Goal: Transaction & Acquisition: Purchase product/service

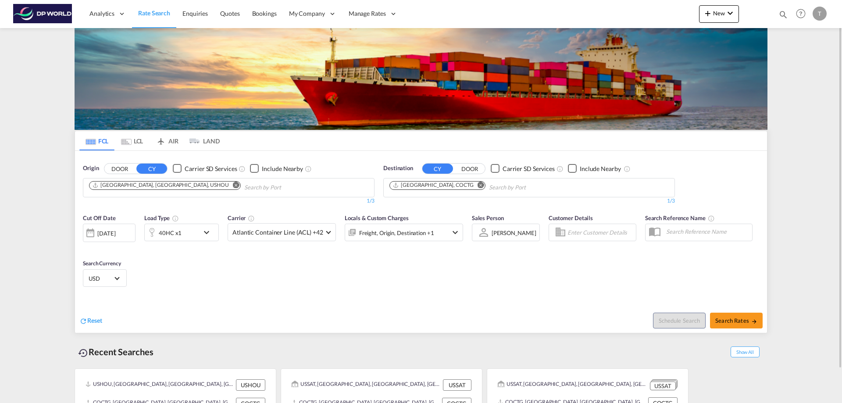
click at [233, 185] on md-icon "Remove" at bounding box center [236, 185] width 7 height 7
click at [158, 185] on input "Chips input." at bounding box center [130, 188] width 83 height 14
click at [145, 191] on body "Analytics Reports Dashboard Rate Search Enquiries Quotes Bookings" at bounding box center [421, 201] width 842 height 403
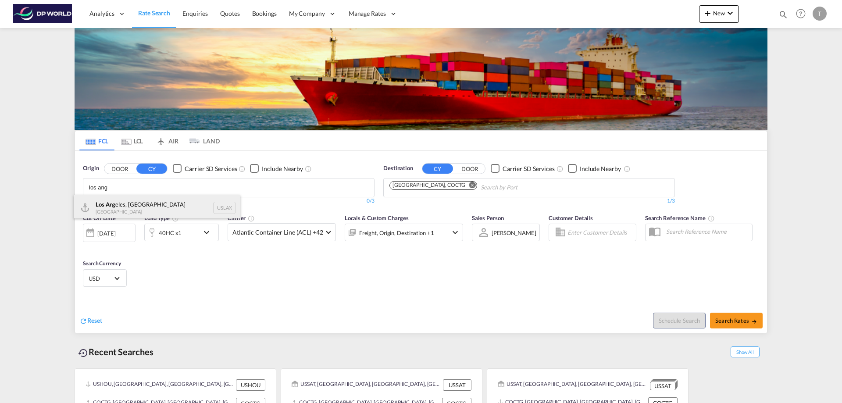
type input "los ang"
click at [107, 204] on div "Los Ang eles, CA United States USLAX" at bounding box center [157, 208] width 167 height 26
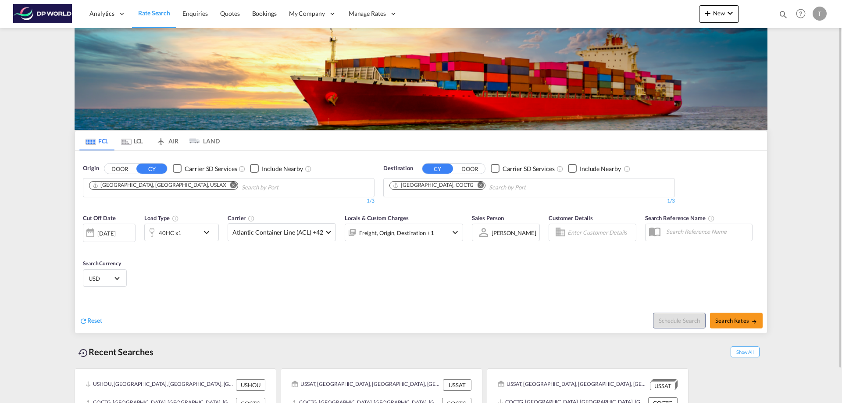
click at [478, 184] on md-icon "Remove" at bounding box center [481, 185] width 7 height 7
click at [430, 185] on input "Chips input." at bounding box center [431, 188] width 83 height 14
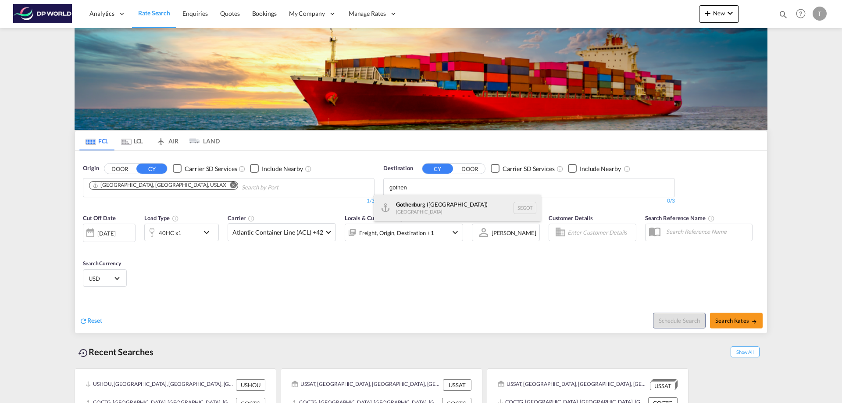
type input "gothen"
click at [426, 203] on div "Gothen burg ([GEOGRAPHIC_DATA]) [GEOGRAPHIC_DATA] SEGOT" at bounding box center [457, 208] width 167 height 26
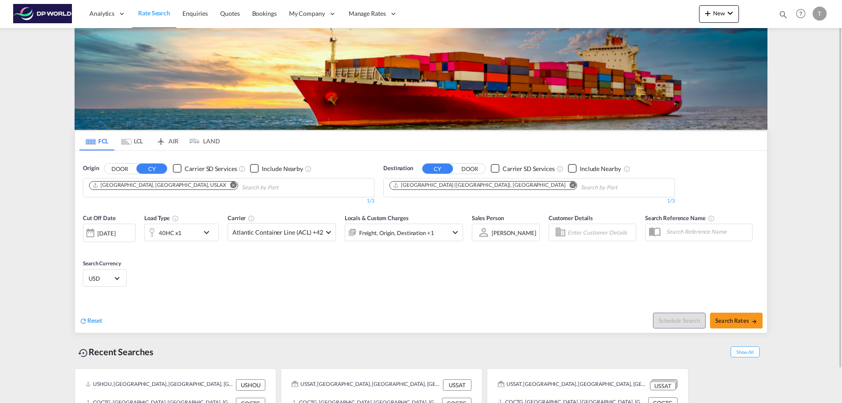
click at [187, 232] on div "40HC x1" at bounding box center [172, 233] width 54 height 18
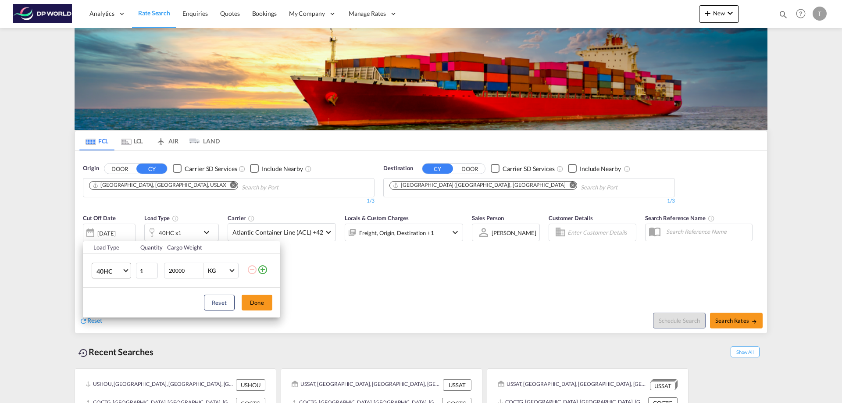
click at [118, 267] on span "40HC" at bounding box center [109, 271] width 25 height 9
click at [110, 224] on md-option "20GP" at bounding box center [119, 228] width 60 height 21
click at [261, 301] on button "Done" at bounding box center [257, 303] width 31 height 16
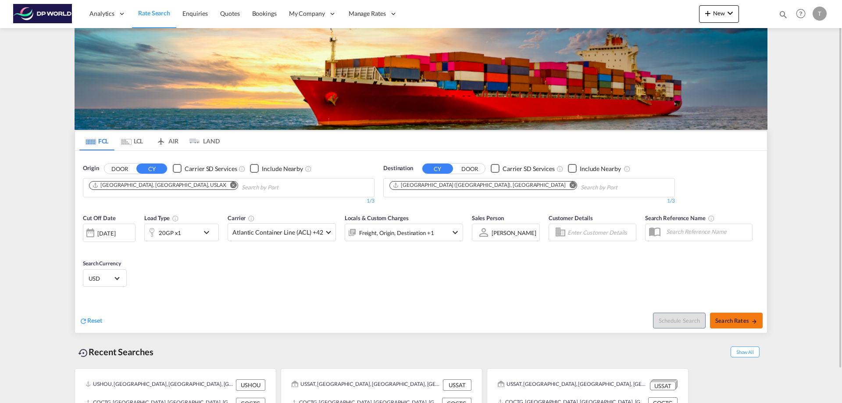
click at [743, 322] on span "Search Rates" at bounding box center [737, 320] width 42 height 7
type input "USLAX to SEGOT / [DATE]"
